Goal: Task Accomplishment & Management: Manage account settings

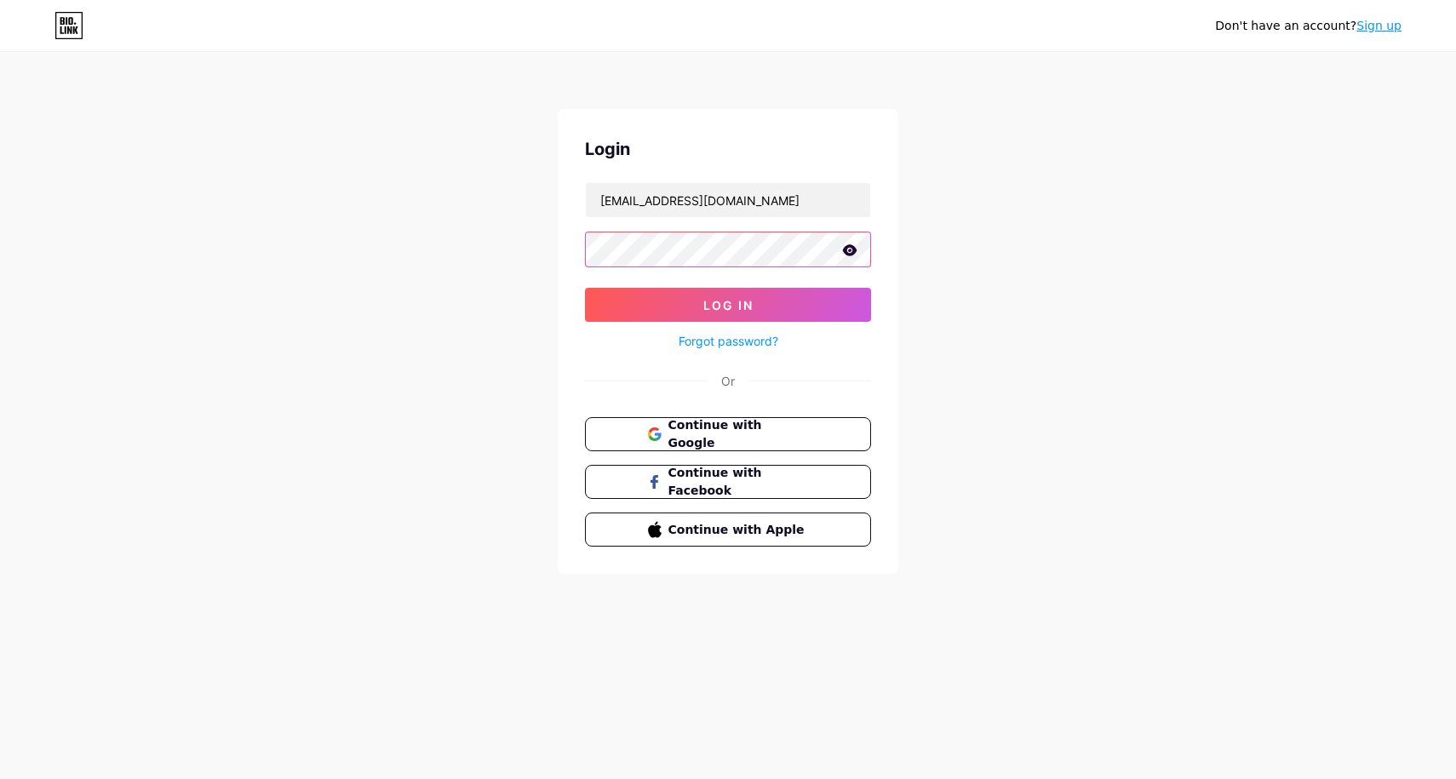
click at [728, 305] on button "Log In" at bounding box center [728, 305] width 286 height 34
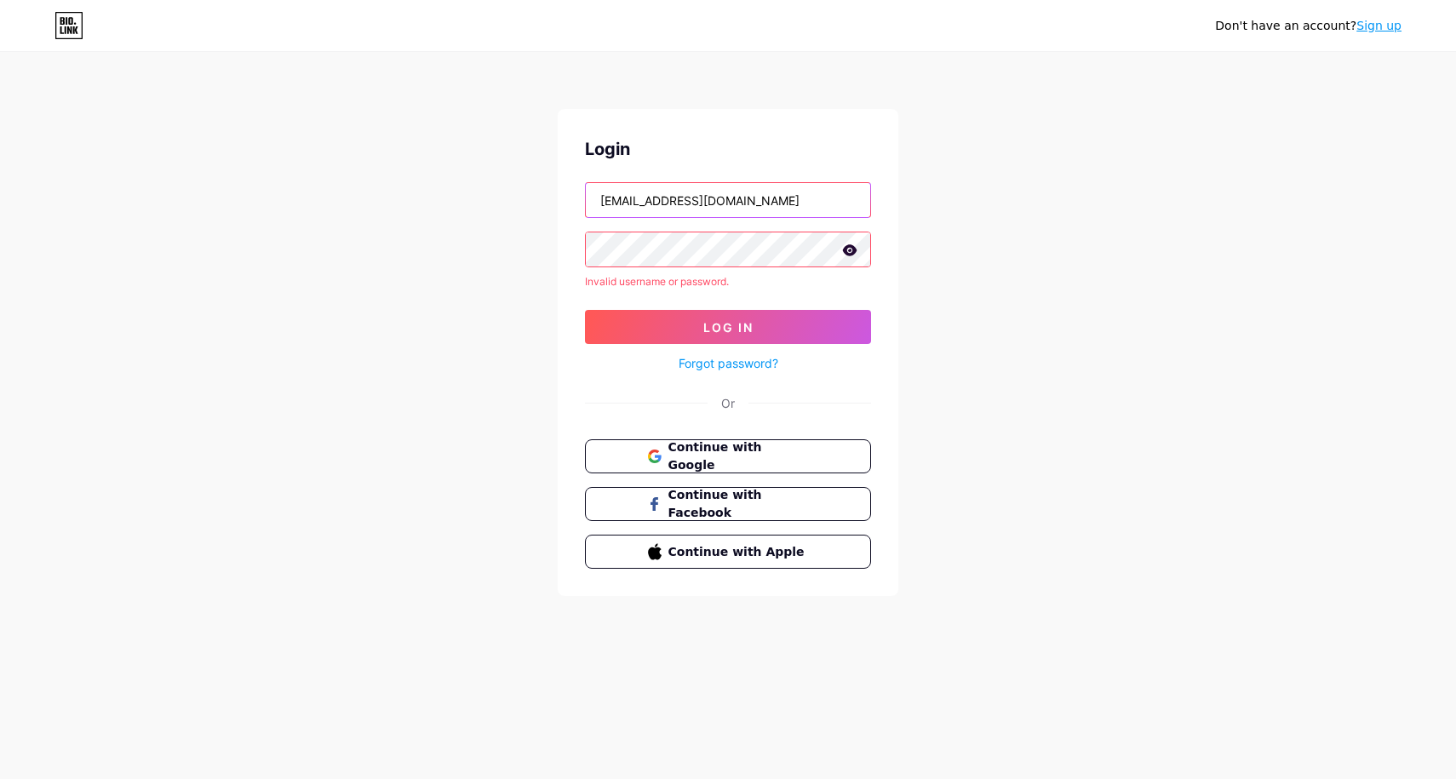
click at [735, 205] on input "[EMAIL_ADDRESS][DOMAIN_NAME]" at bounding box center [728, 200] width 284 height 34
type input "Made To Be Yours"
click at [855, 251] on icon at bounding box center [850, 249] width 14 height 11
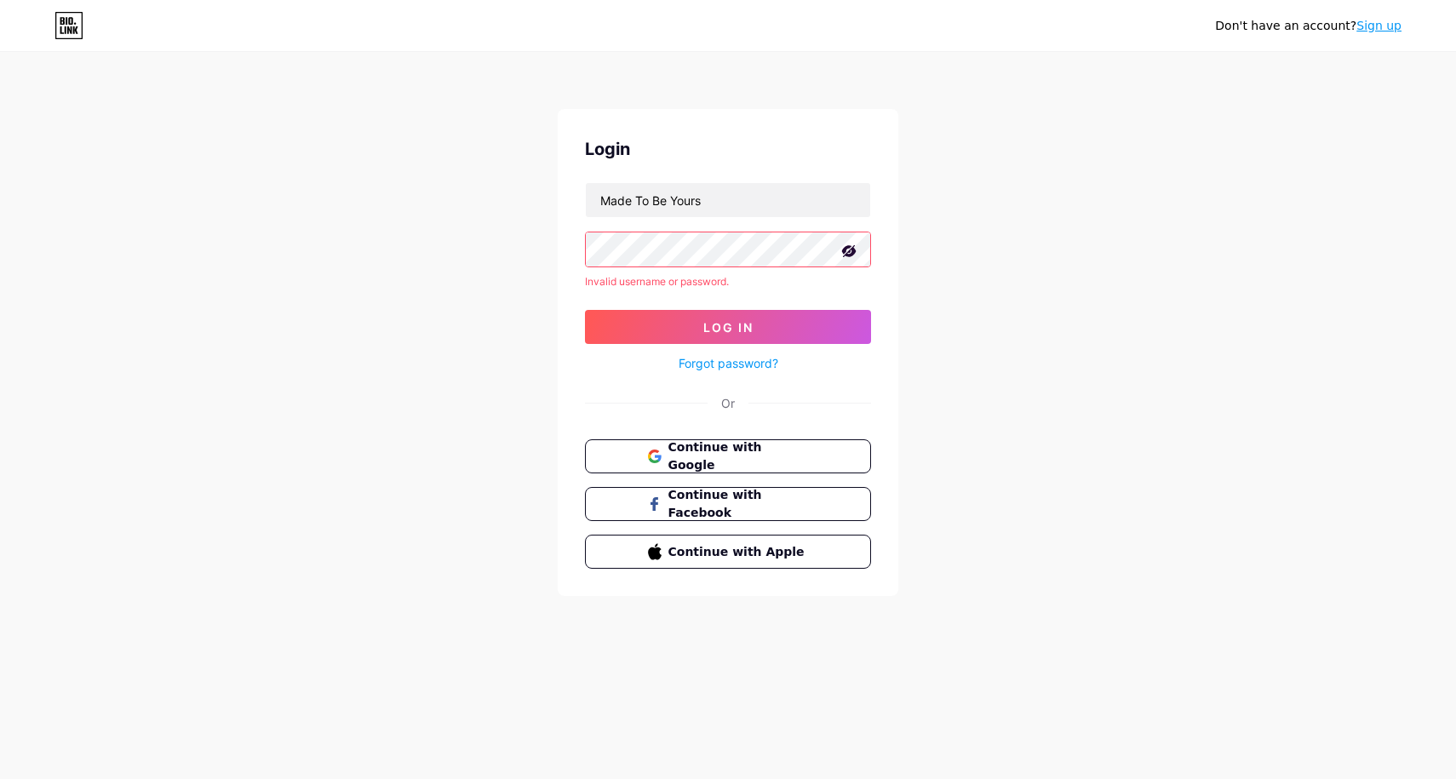
click at [855, 251] on icon at bounding box center [849, 251] width 14 height 12
click at [765, 319] on button "Log In" at bounding box center [728, 327] width 286 height 34
click at [938, 284] on div "Don't have an account? Sign up Login Made To Be Yours Invalid username or passw…" at bounding box center [728, 325] width 1456 height 650
click at [997, 344] on div "Don't have an account? Sign up Login Made To Be Yours Invalid username or passw…" at bounding box center [728, 325] width 1456 height 650
